Goal: Communication & Community: Participate in discussion

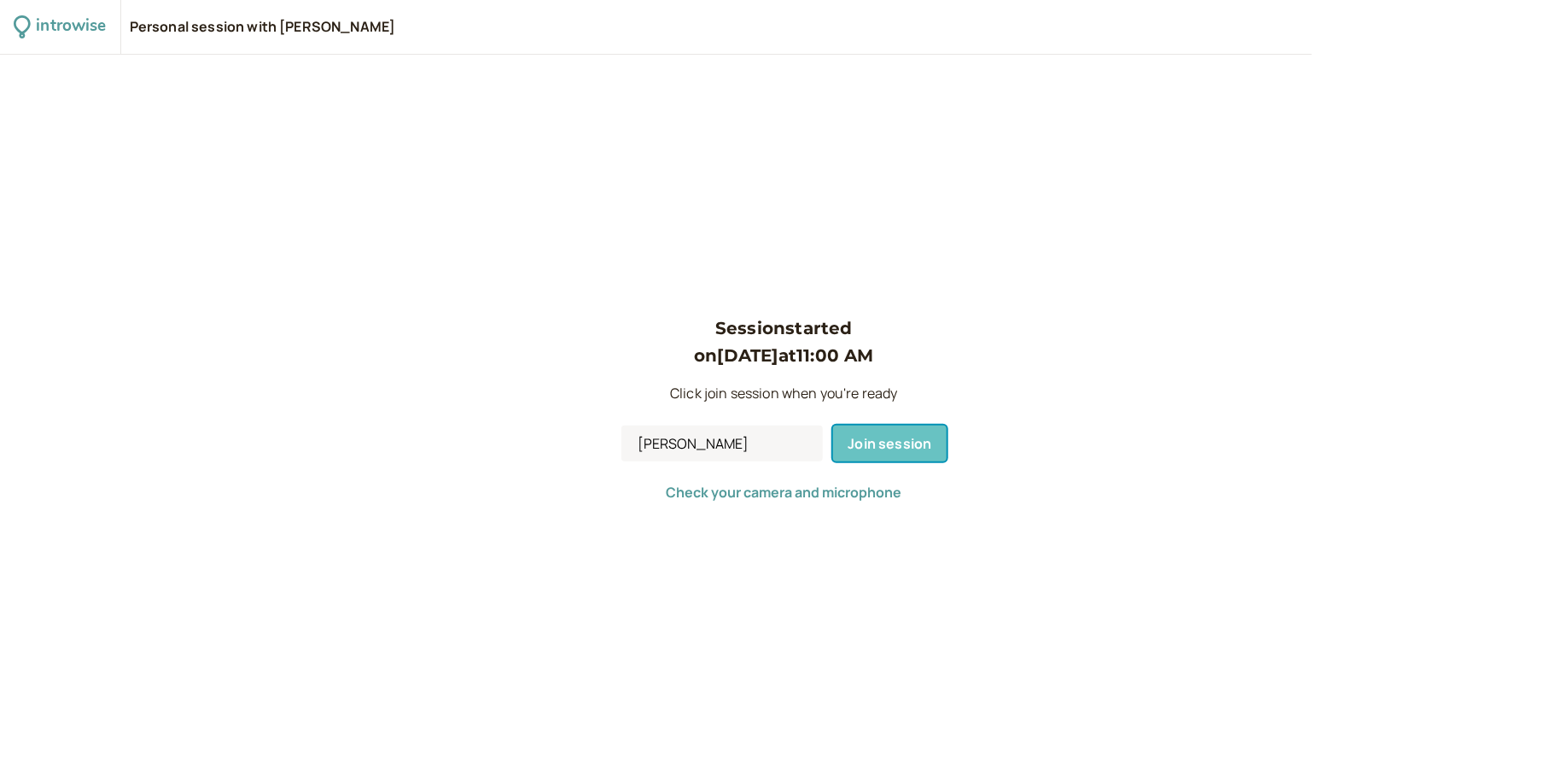
click at [866, 439] on span "Join session" at bounding box center [891, 444] width 84 height 19
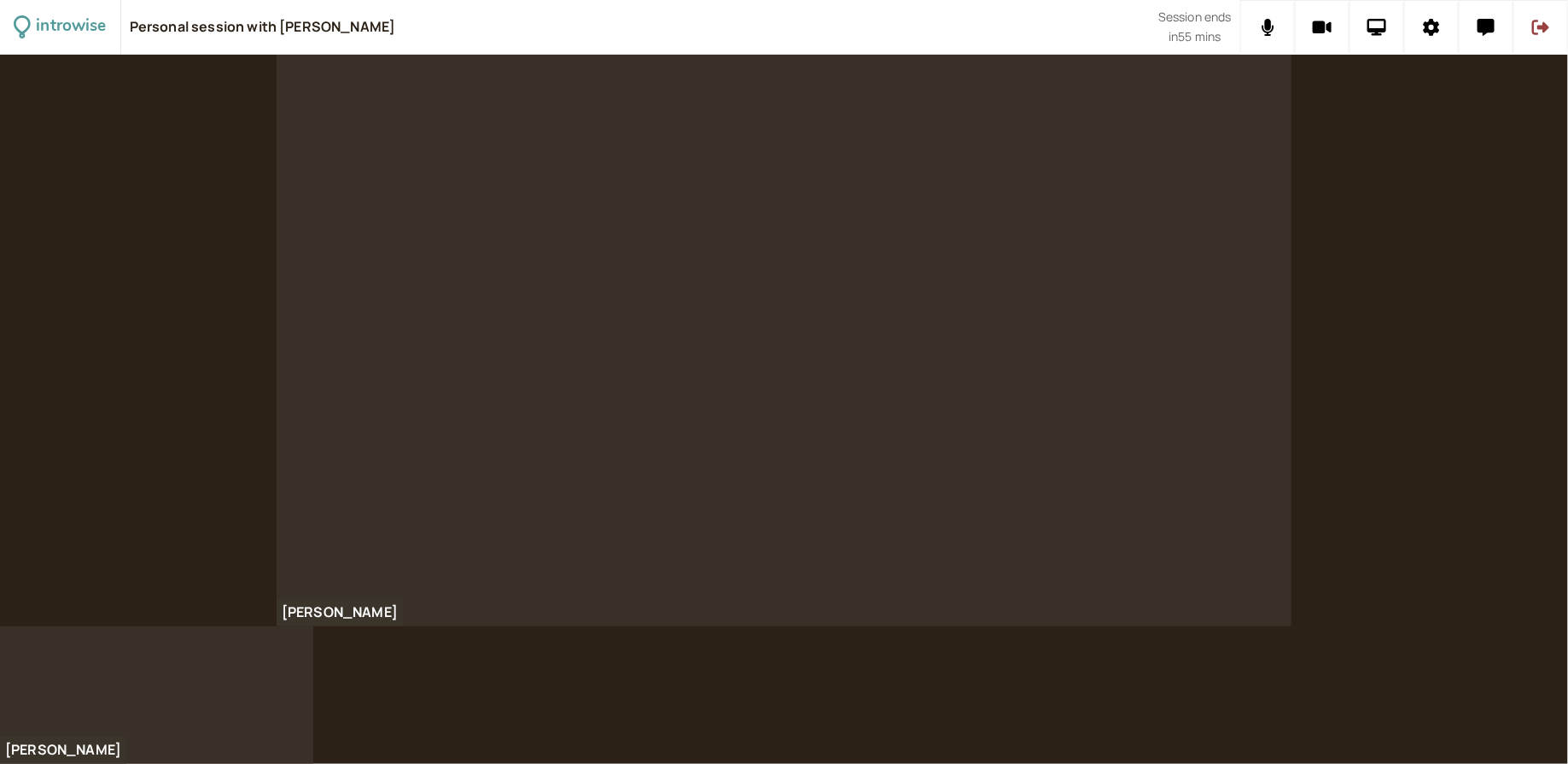
click at [1233, 223] on div at bounding box center [784, 340] width 1015 height 572
click at [1386, 27] on icon at bounding box center [1378, 27] width 20 height 17
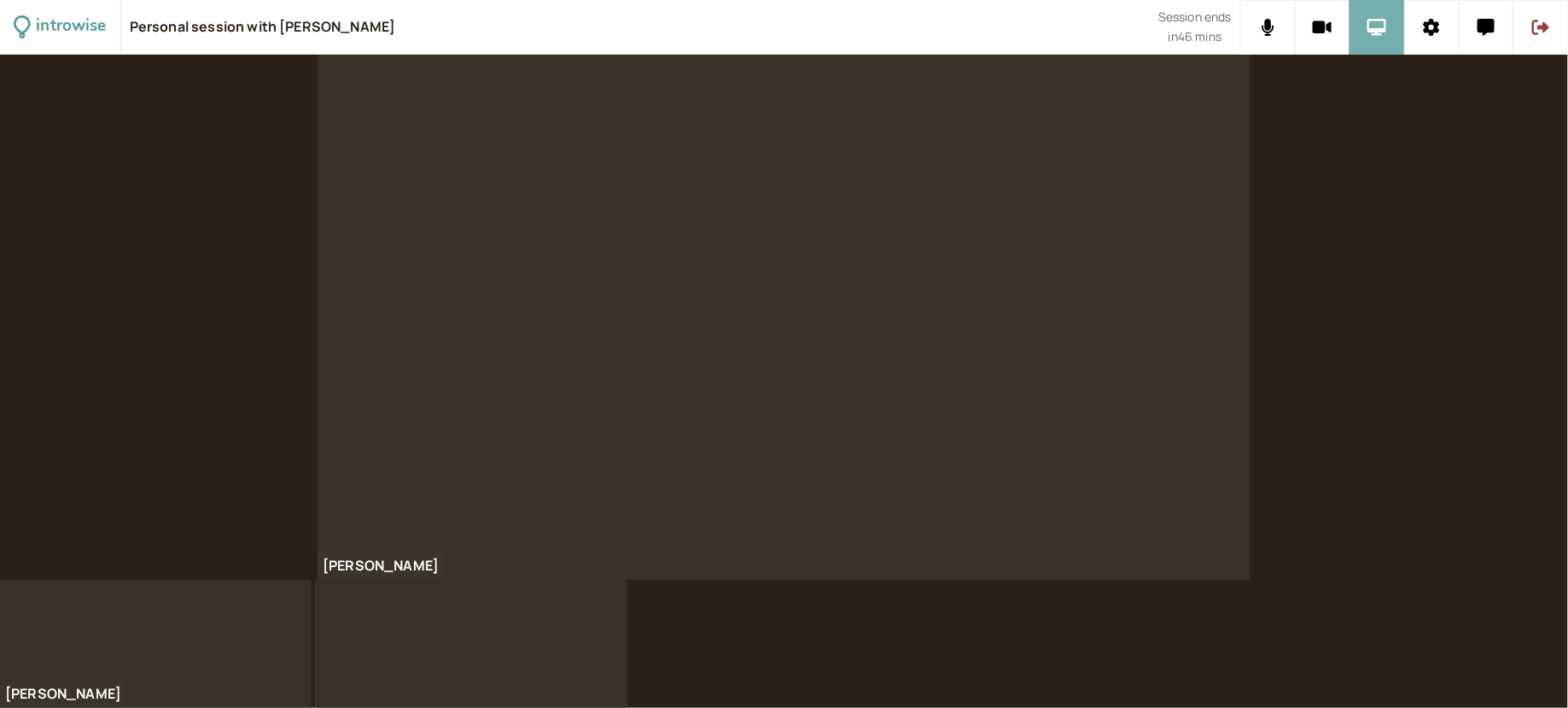
click at [1390, 36] on button at bounding box center [1378, 27] width 55 height 55
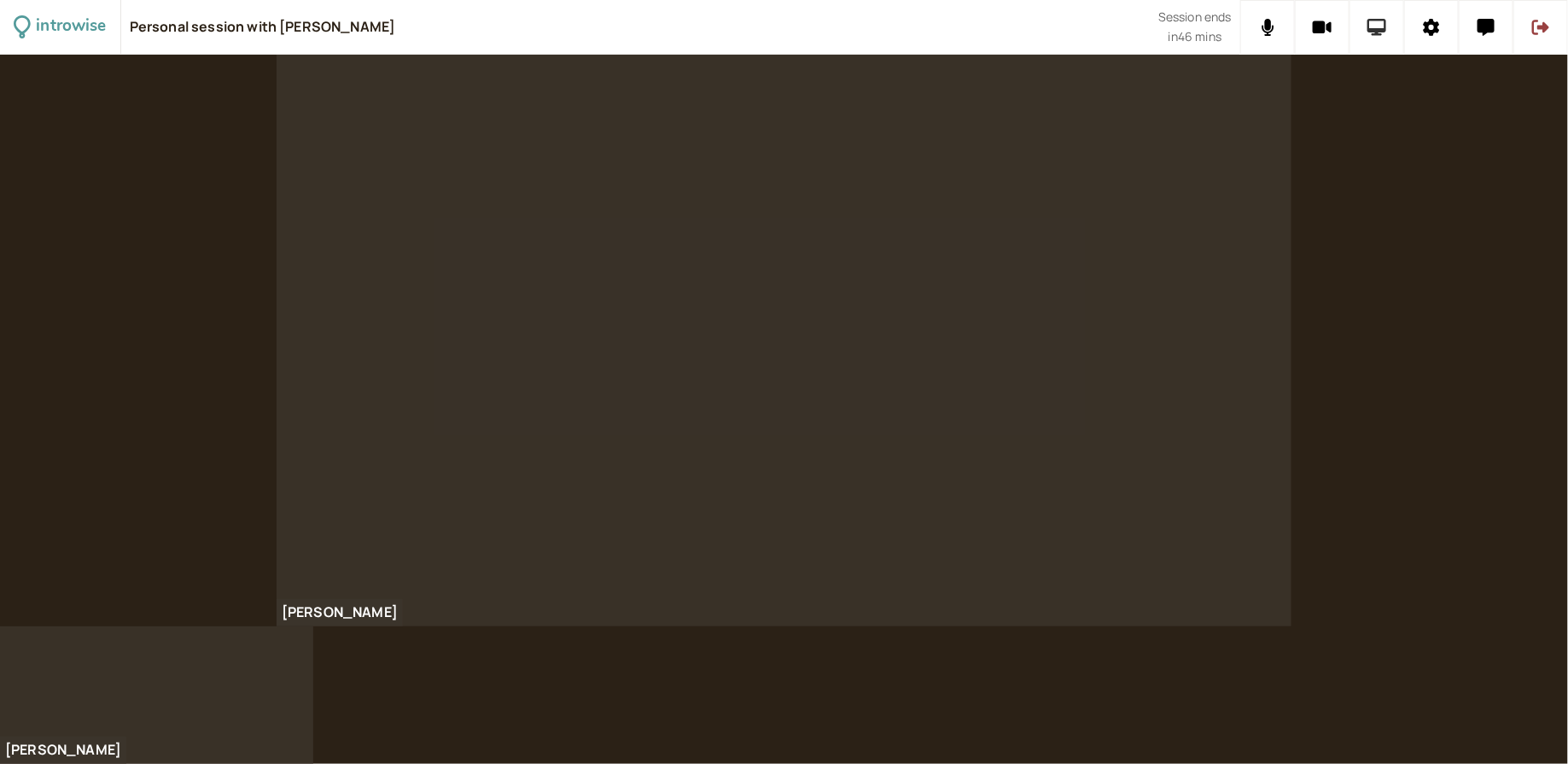
click at [1387, 38] on button at bounding box center [1378, 27] width 55 height 55
click at [1384, 33] on icon at bounding box center [1378, 27] width 20 height 17
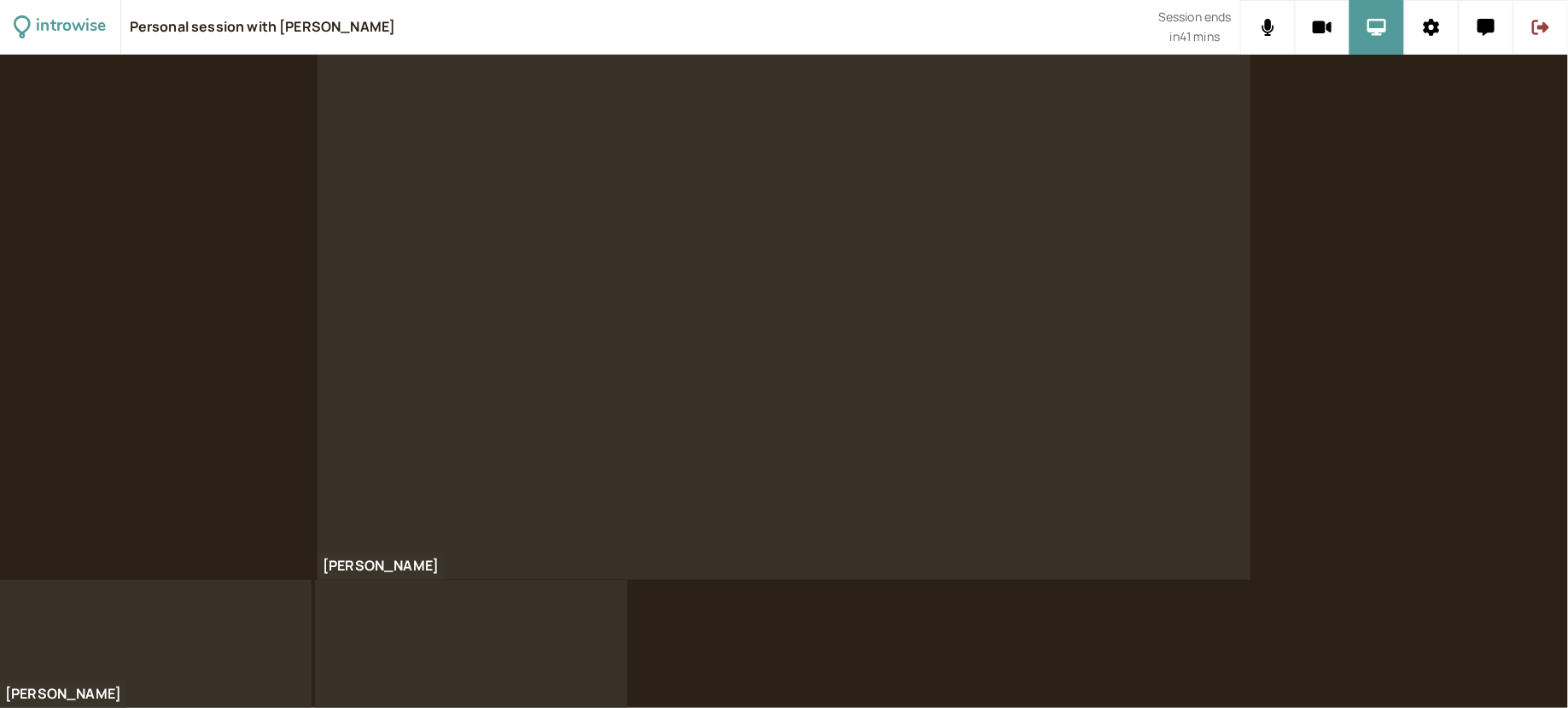
click at [1250, 235] on div at bounding box center [784, 317] width 933 height 525
click at [1207, 308] on div at bounding box center [784, 317] width 933 height 525
click at [1163, 184] on div at bounding box center [784, 317] width 933 height 525
click at [1126, 485] on div at bounding box center [784, 317] width 933 height 525
click at [1485, 28] on icon at bounding box center [1486, 27] width 17 height 17
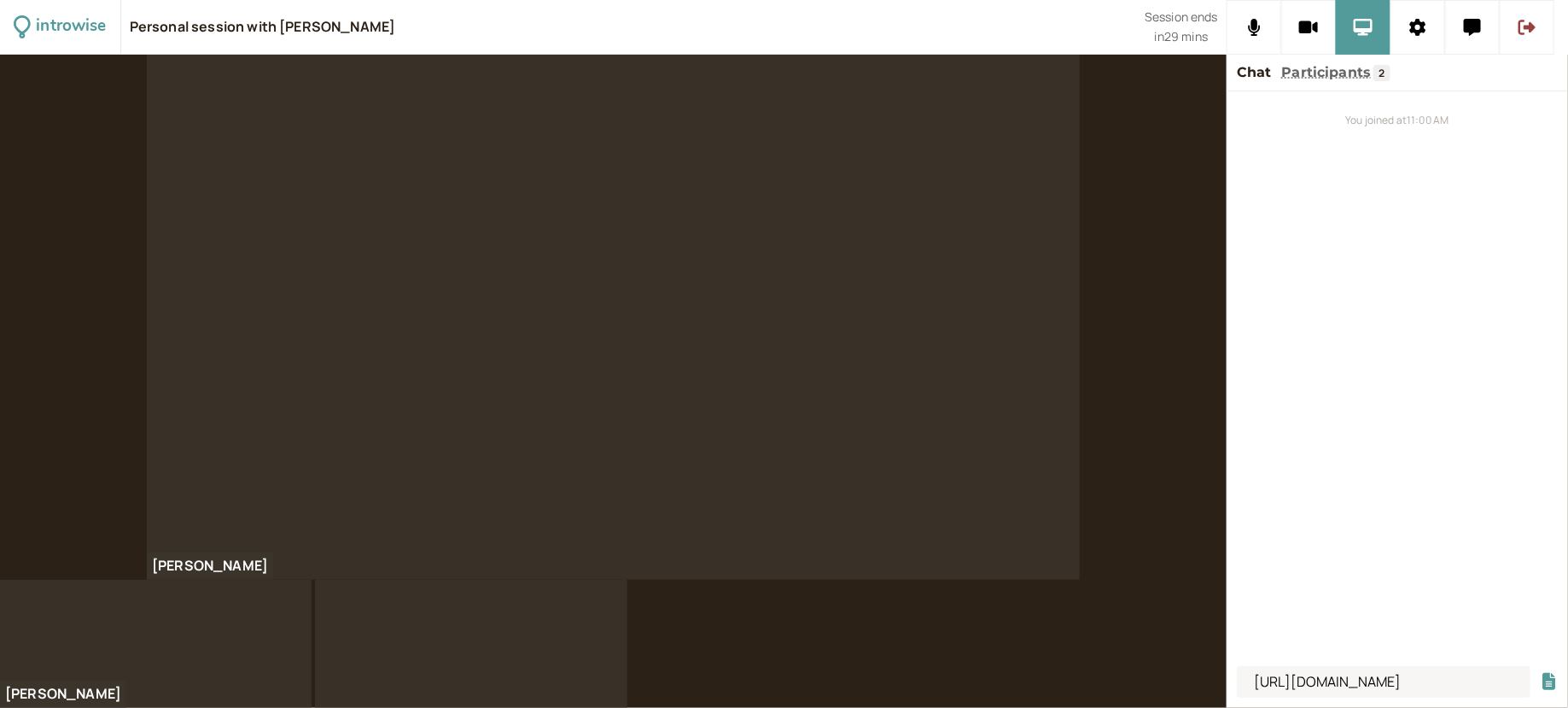
scroll to position [0, 635]
type input "https://medium.com/@theproductguy/non-functional-requirements-nfrs-the-fine-pri…"
click at [1541, 673] on button "submit" at bounding box center [1549, 682] width 17 height 18
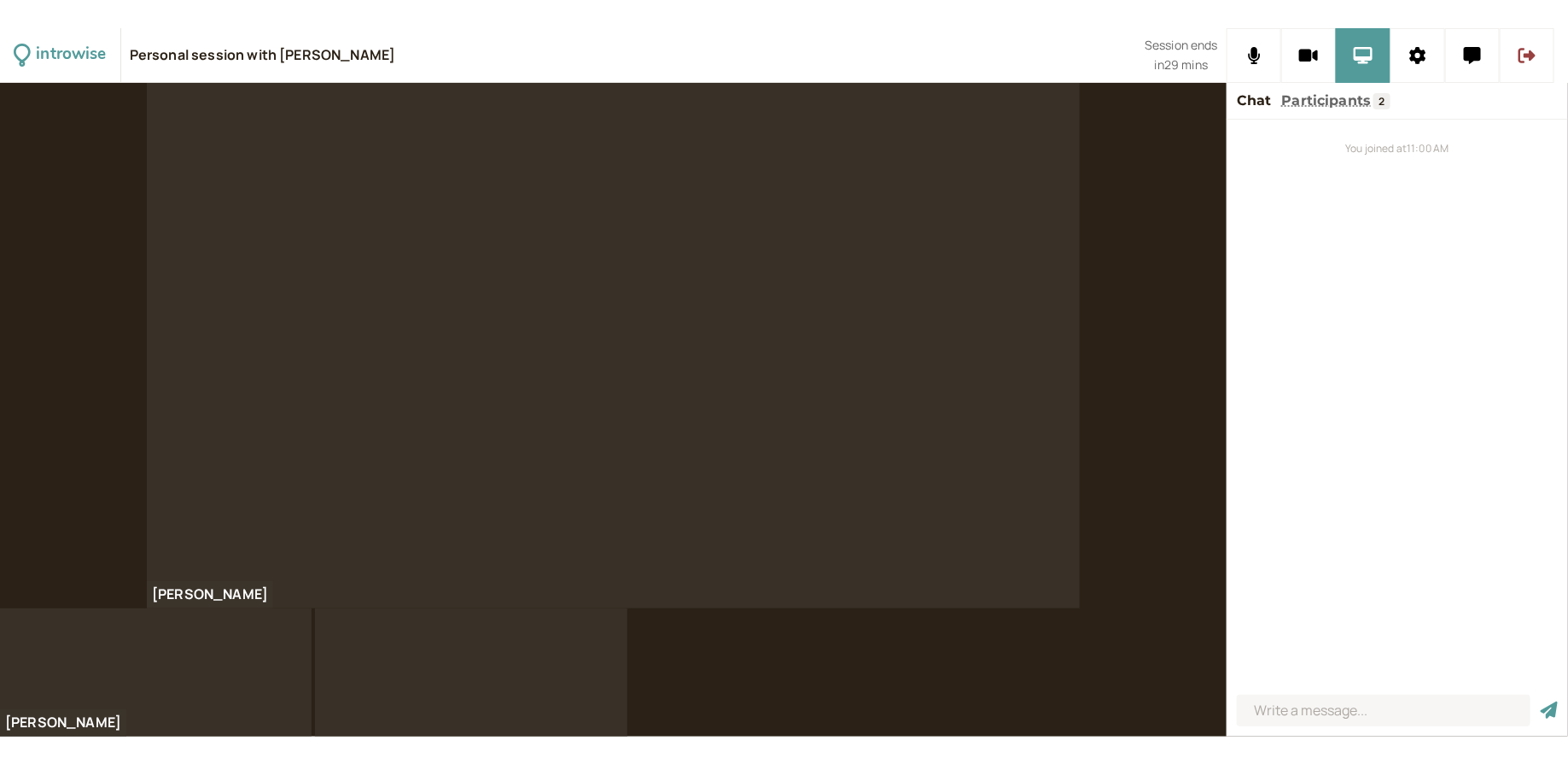
scroll to position [0, 0]
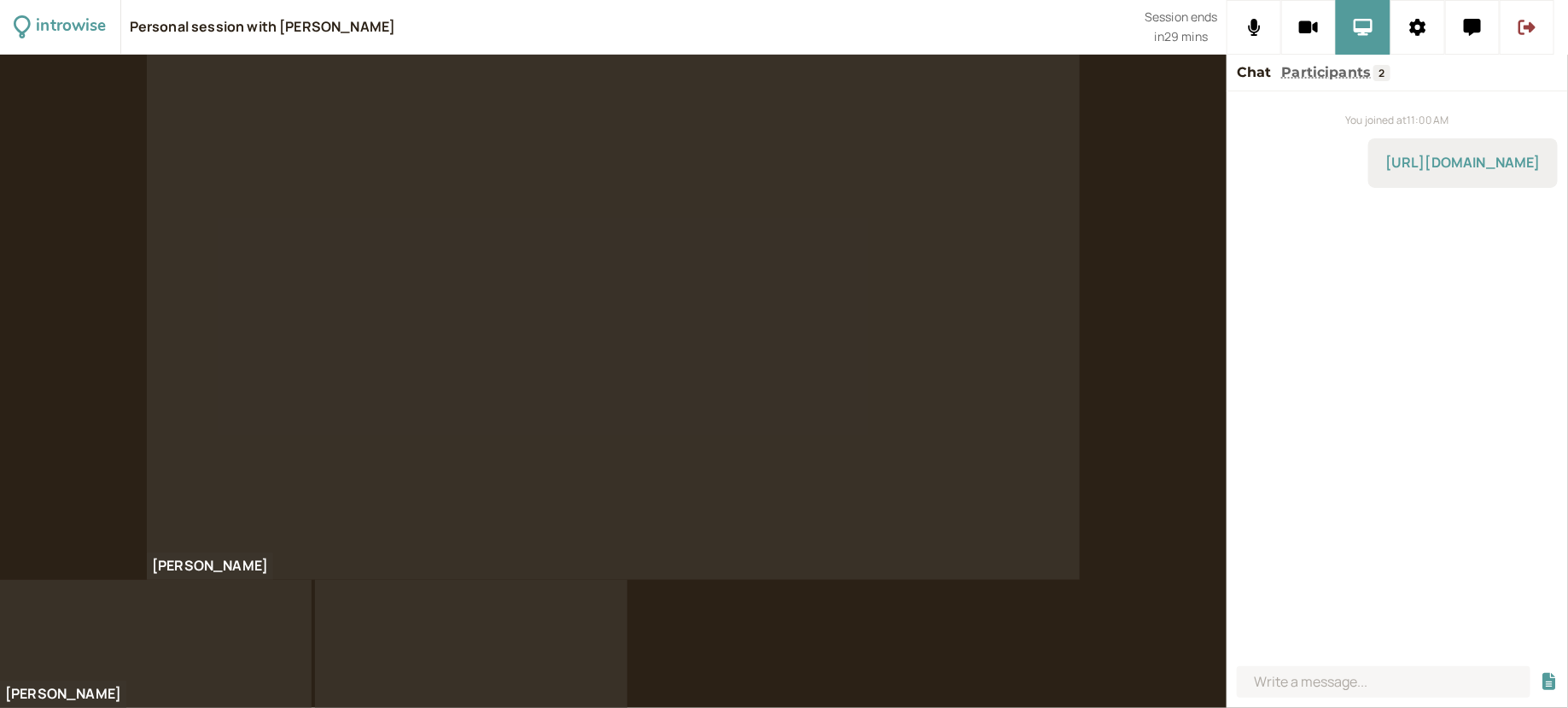
click at [1395, 484] on div "You joined at 11:00 AM https://medium.com/@theproductguy/non-functional-require…" at bounding box center [1398, 375] width 342 height 568
click at [1300, 354] on div "You joined at 11:00 AM https://medium.com/@theproductguy/non-functional-require…" at bounding box center [1398, 375] width 342 height 568
click at [1132, 344] on div "Rushabh" at bounding box center [613, 317] width 1227 height 525
click at [1214, 452] on div "Rushabh" at bounding box center [613, 317] width 1227 height 525
click at [1291, 667] on input at bounding box center [1384, 682] width 294 height 32
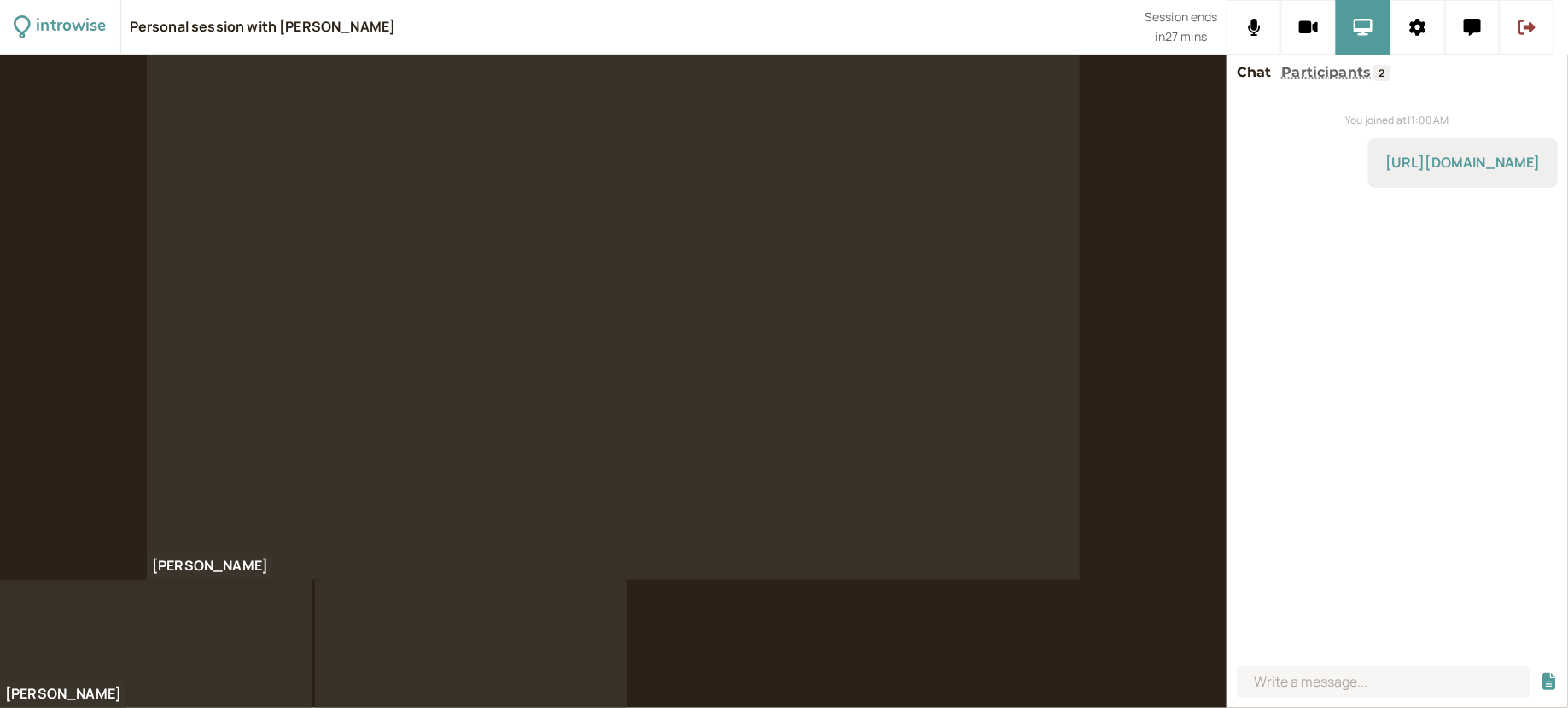
click at [1296, 557] on div "You joined at 11:00 AM https://medium.com/@theproductguy/non-functional-require…" at bounding box center [1398, 375] width 342 height 568
click at [449, 564] on div at bounding box center [613, 317] width 933 height 525
click at [1243, 32] on button at bounding box center [1255, 27] width 55 height 55
click at [1249, 31] on icon at bounding box center [1255, 27] width 21 height 17
click at [1035, 425] on div at bounding box center [613, 317] width 933 height 525
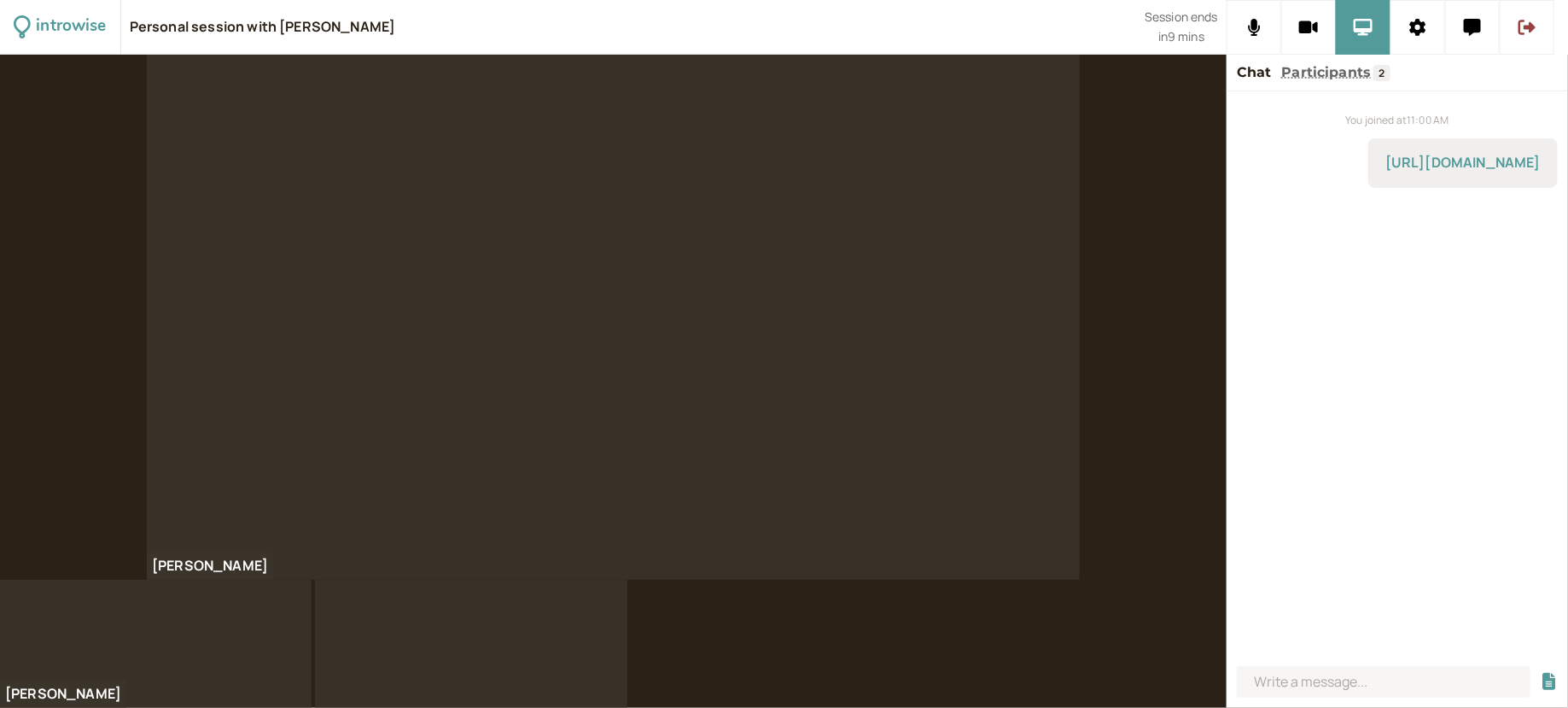
click at [1367, 302] on div "You joined at 11:00 AM https://medium.com/@theproductguy/non-functional-require…" at bounding box center [1398, 375] width 342 height 568
click at [1407, 451] on div "You joined at 11:00 AM https://medium.com/@theproductguy/non-functional-require…" at bounding box center [1398, 375] width 342 height 568
click at [1366, 2] on button at bounding box center [1364, 27] width 55 height 55
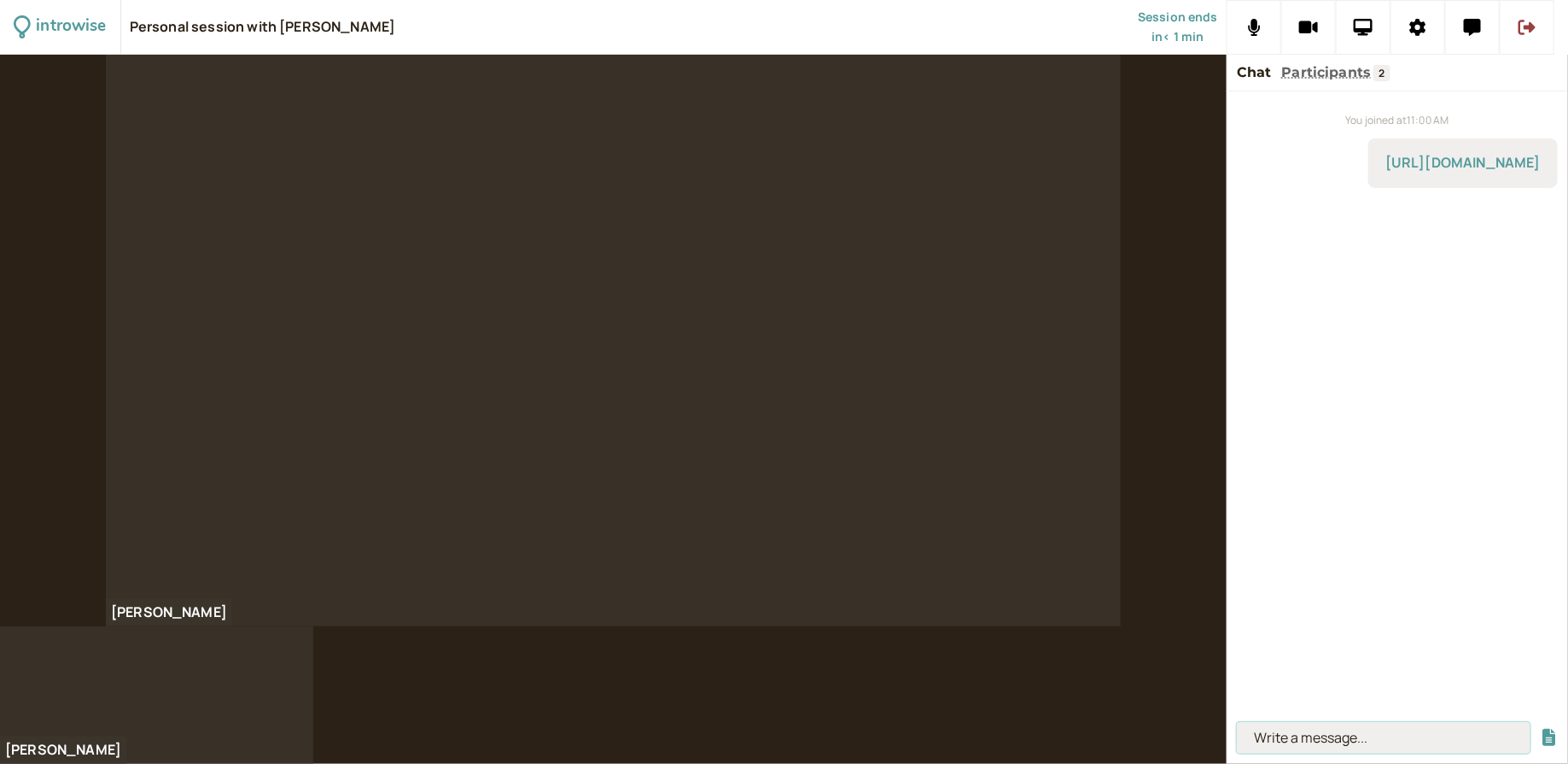
click at [1343, 740] on input at bounding box center [1384, 738] width 294 height 32
paste input "https://roadmap.sh/product-manager"
type input "https://roadmap.sh/product-manager"
click at [1541, 729] on button "submit" at bounding box center [1549, 738] width 17 height 18
click at [1341, 446] on div "You joined at 11:00 AM https://medium.com/@theproductguy/non-functional-require…" at bounding box center [1398, 403] width 342 height 624
